Goal: Browse casually: Explore the website without a specific task or goal

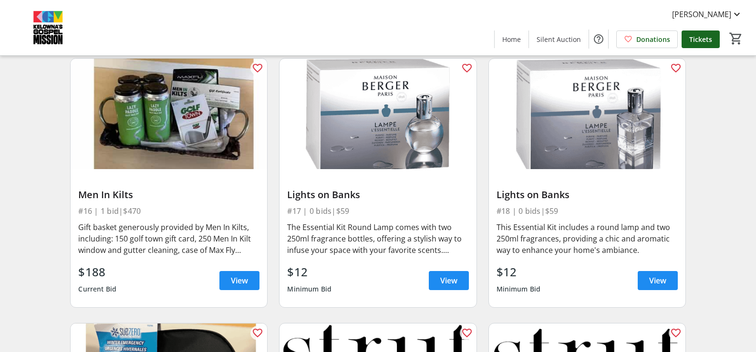
scroll to position [1431, 0]
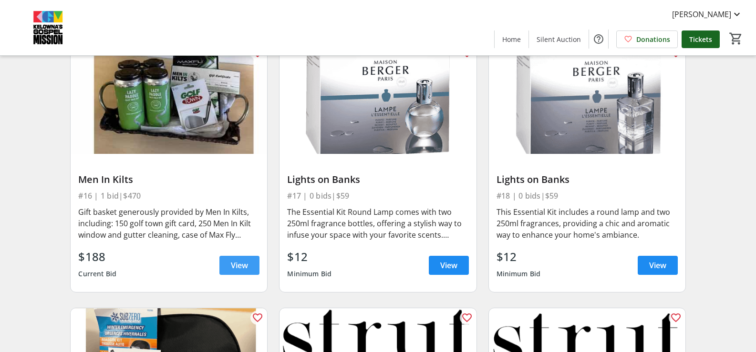
click at [243, 268] on span "View" at bounding box center [239, 265] width 17 height 11
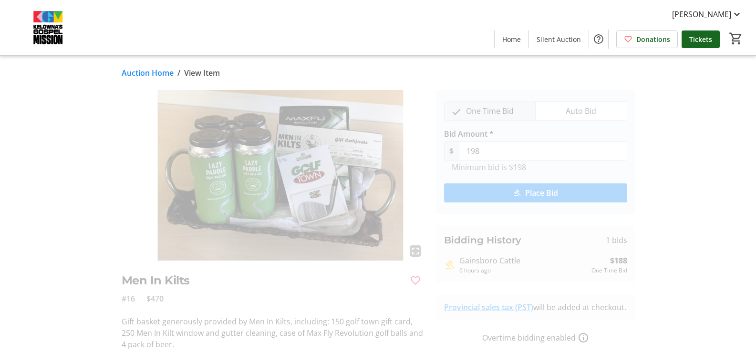
scroll to position [39, 0]
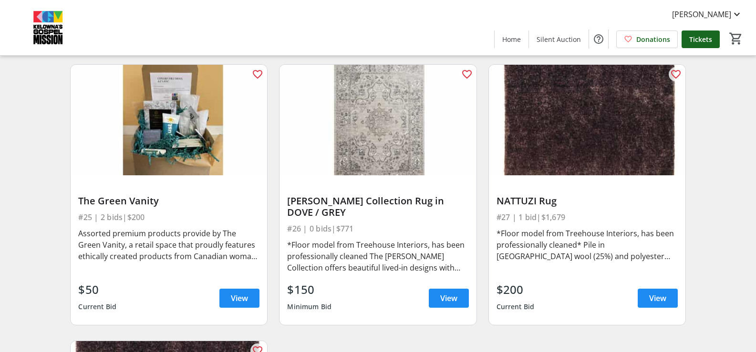
scroll to position [2289, 0]
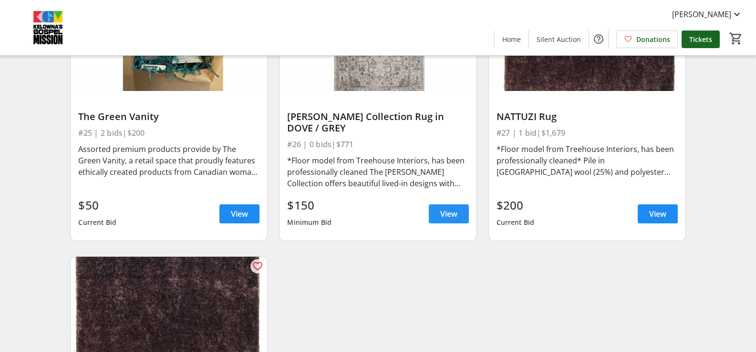
click at [456, 209] on span "View" at bounding box center [448, 213] width 17 height 11
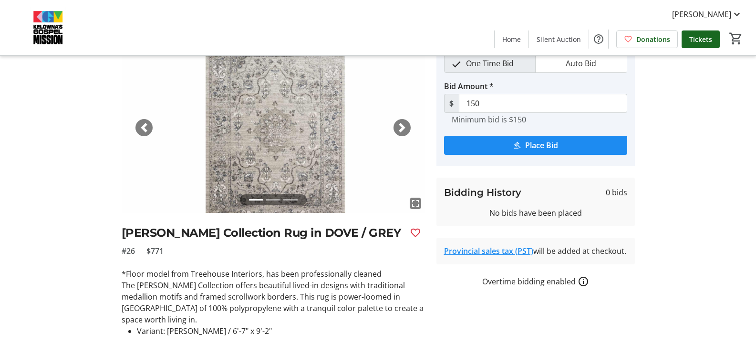
scroll to position [76, 0]
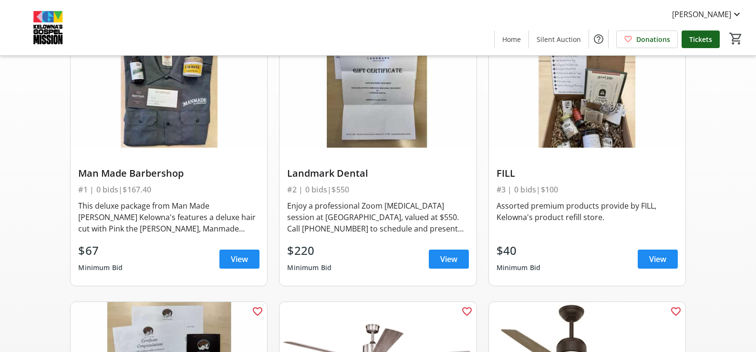
scroll to position [2289, 0]
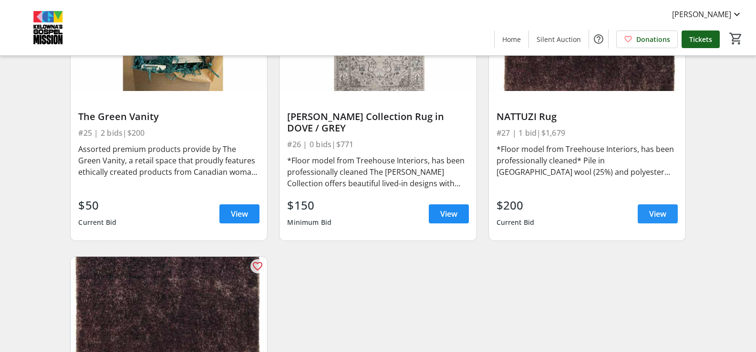
click at [659, 213] on span "View" at bounding box center [657, 213] width 17 height 11
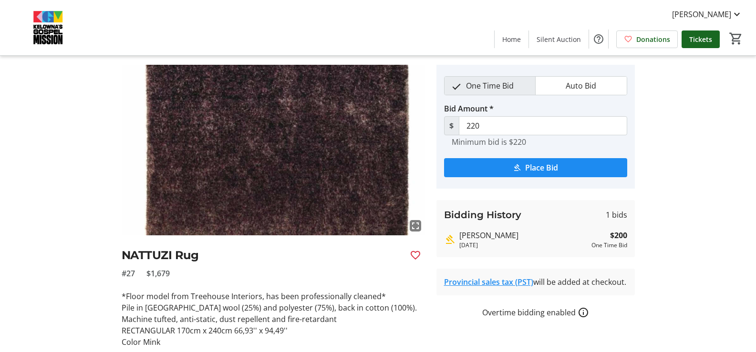
scroll to position [10, 0]
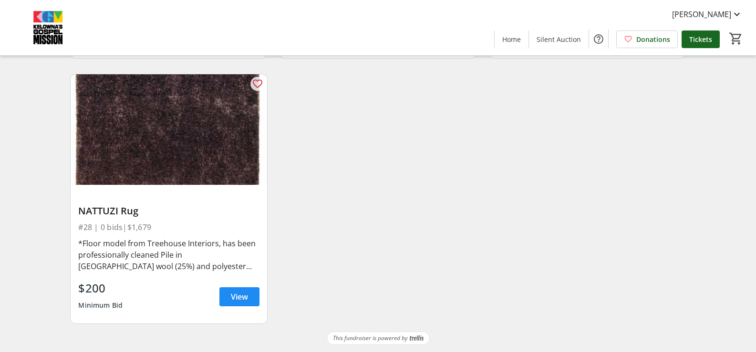
scroll to position [2473, 0]
click at [235, 296] on span "View" at bounding box center [239, 296] width 17 height 11
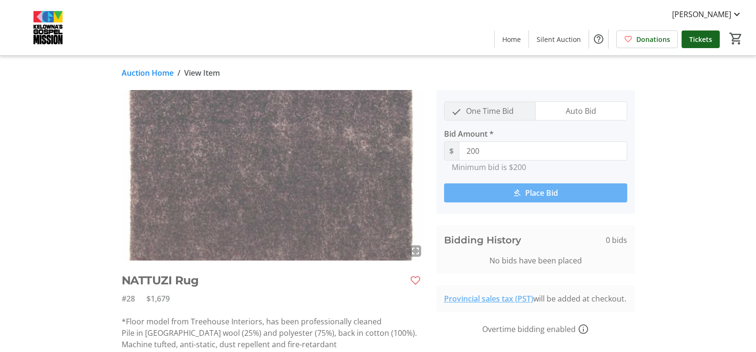
scroll to position [57, 0]
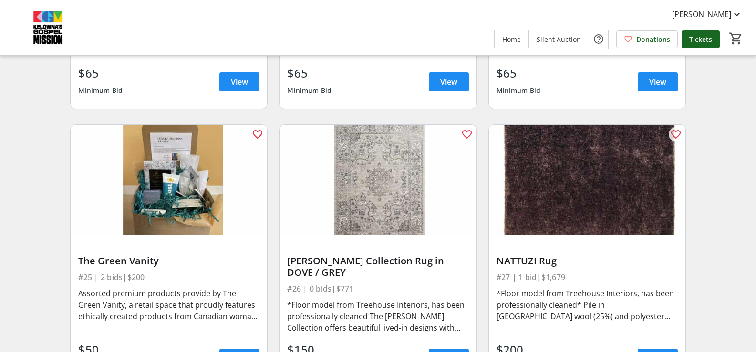
scroll to position [2234, 0]
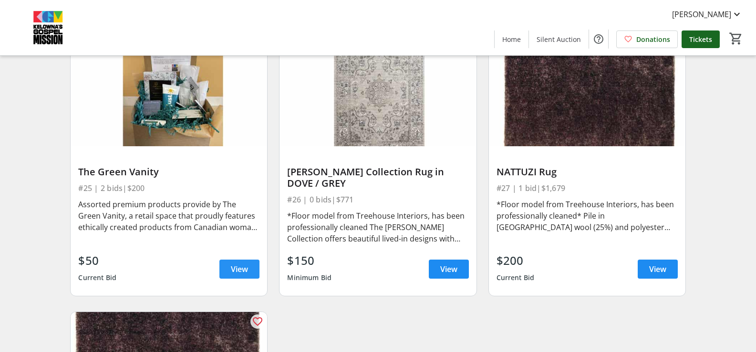
click at [240, 266] on span "View" at bounding box center [239, 269] width 17 height 11
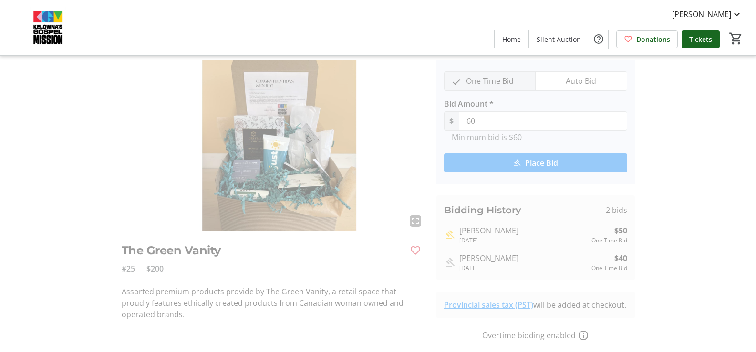
scroll to position [67, 0]
